Goal: Information Seeking & Learning: Learn about a topic

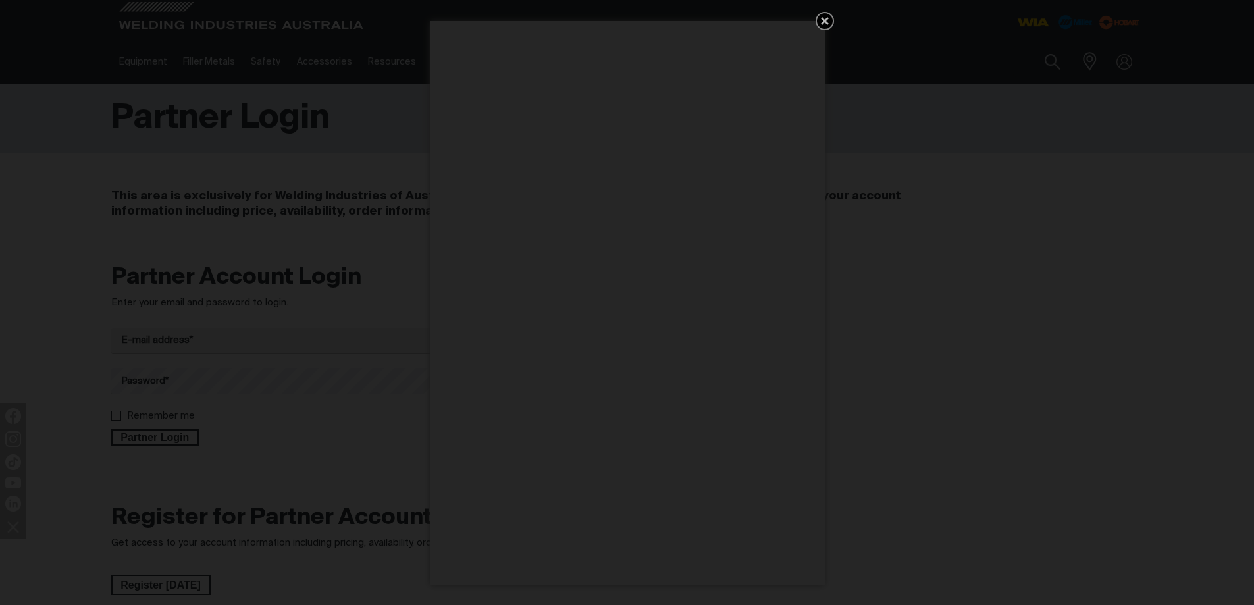
click at [823, 21] on icon "Get 5 WIA Welding Guides Free!" at bounding box center [825, 21] width 8 height 8
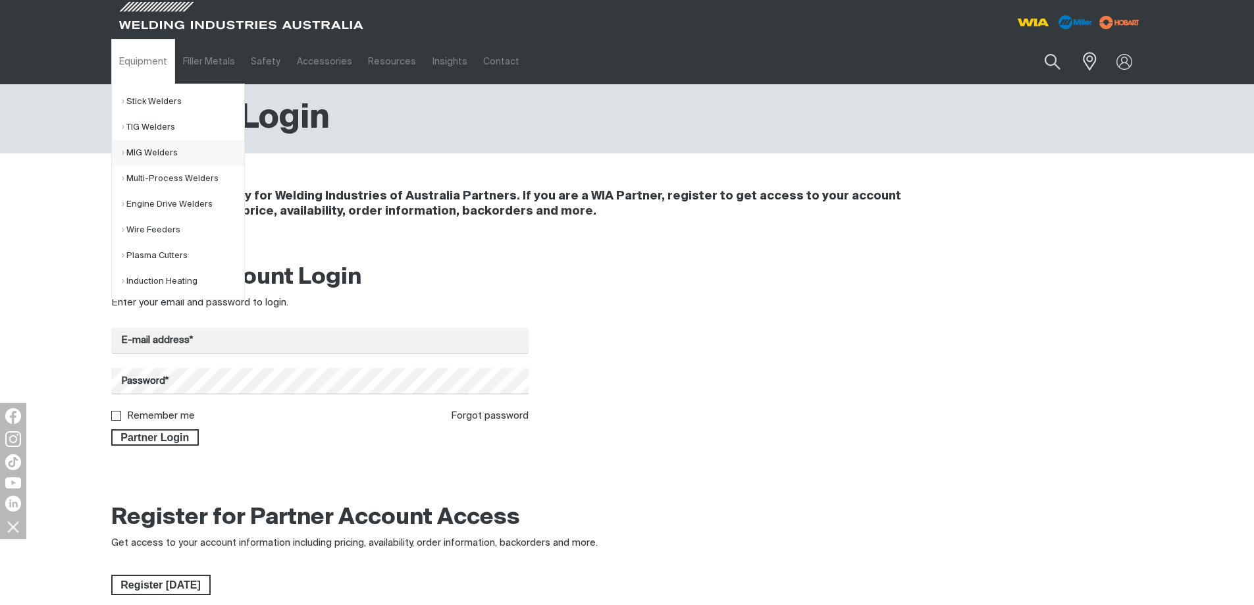
click at [134, 151] on link "MIG Welders" at bounding box center [183, 153] width 122 height 26
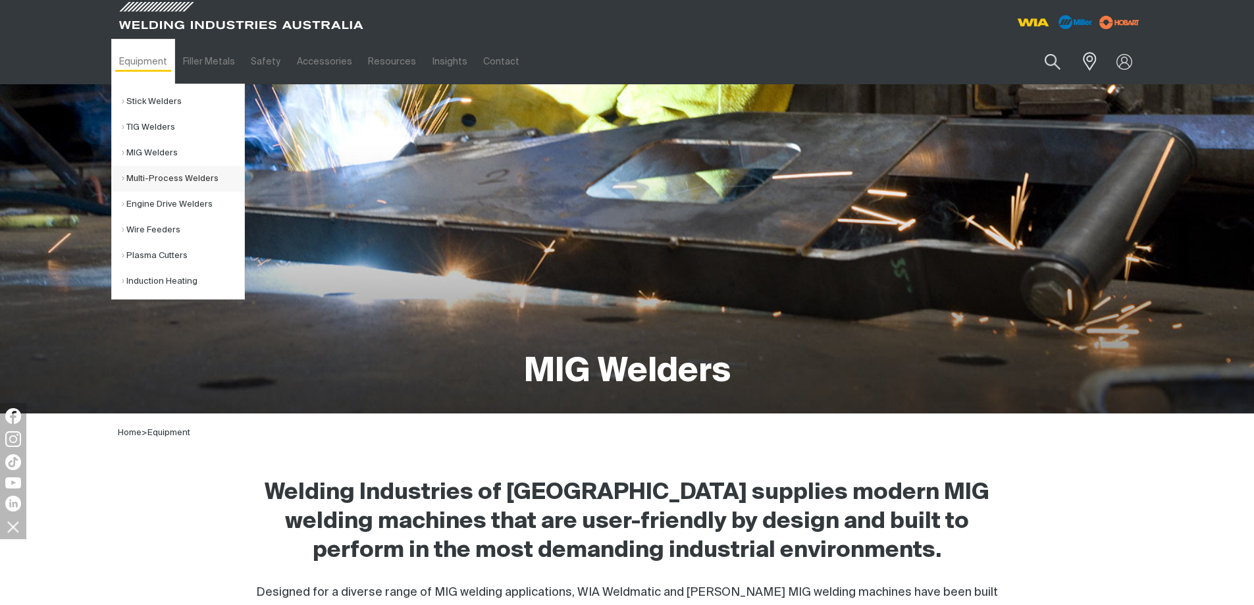
click at [142, 178] on link "Multi-Process Welders" at bounding box center [183, 179] width 122 height 26
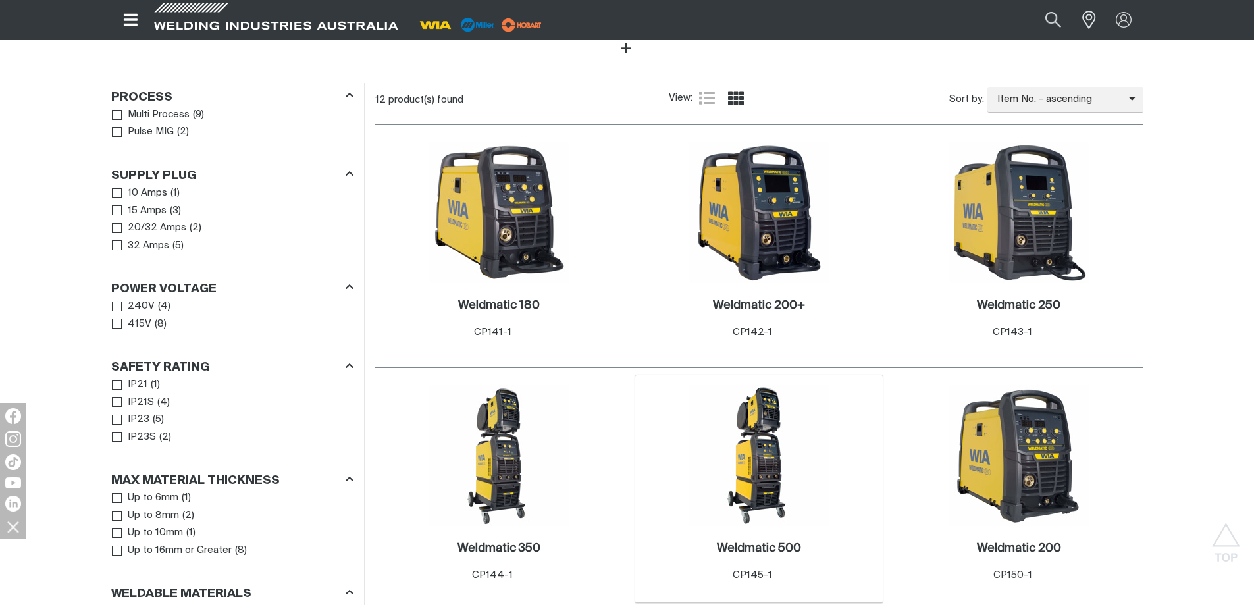
scroll to position [658, 0]
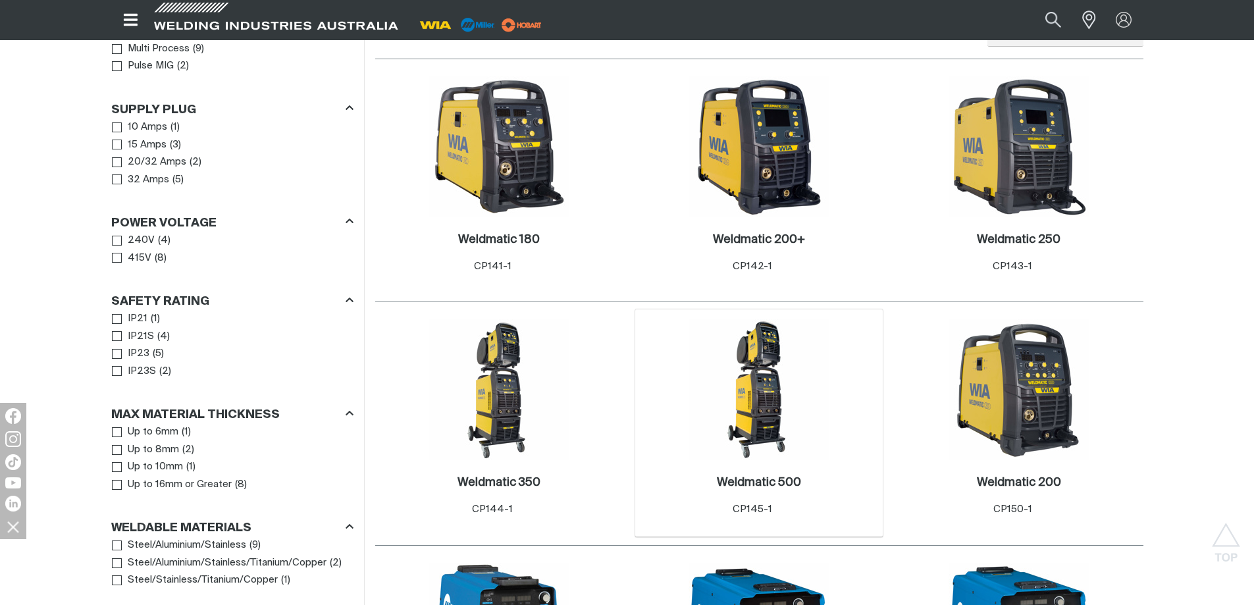
click at [768, 390] on img at bounding box center [759, 389] width 141 height 141
